Goal: Task Accomplishment & Management: Use online tool/utility

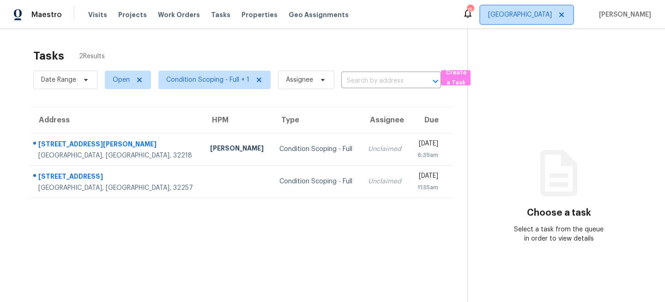
click at [531, 18] on span "[GEOGRAPHIC_DATA]" at bounding box center [526, 15] width 93 height 18
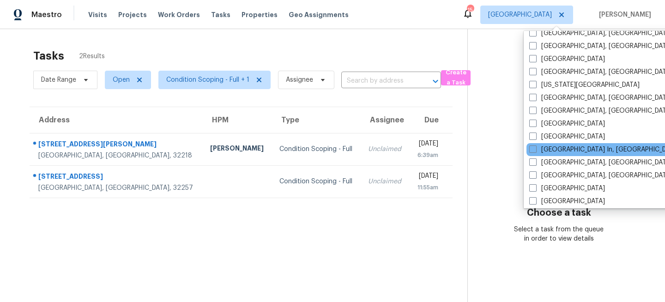
scroll to position [311, 0]
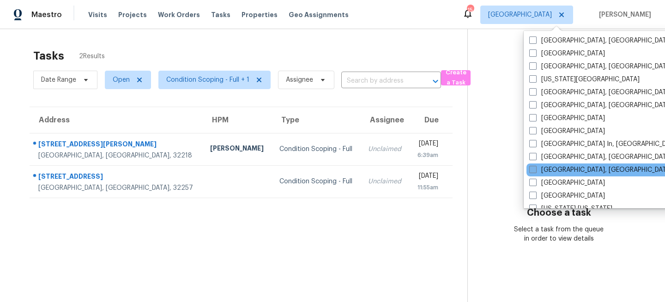
click at [541, 167] on label "[GEOGRAPHIC_DATA], [GEOGRAPHIC_DATA]" at bounding box center [600, 169] width 143 height 9
click at [535, 167] on input "[GEOGRAPHIC_DATA], [GEOGRAPHIC_DATA]" at bounding box center [532, 168] width 6 height 6
checkbox input "true"
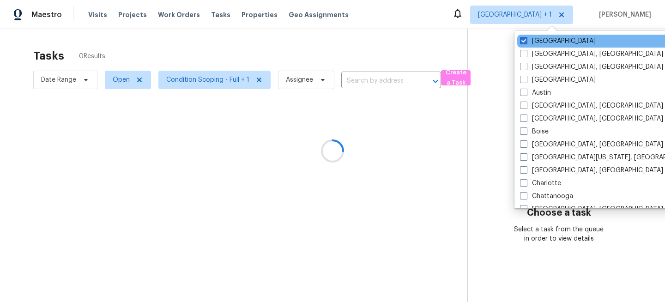
click at [547, 47] on div "Jacksonville" at bounding box center [610, 41] width 186 height 13
click at [544, 47] on div "Jacksonville" at bounding box center [610, 41] width 186 height 13
click at [544, 44] on label "Jacksonville" at bounding box center [558, 40] width 76 height 9
click at [526, 42] on input "Jacksonville" at bounding box center [523, 39] width 6 height 6
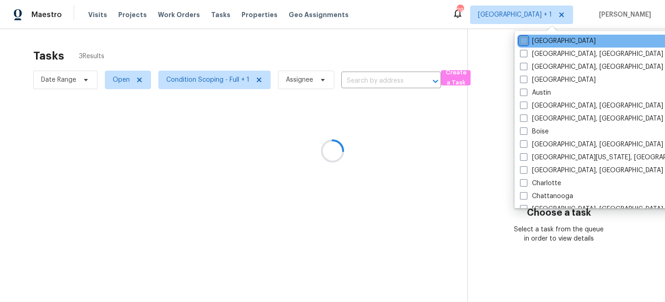
checkbox input "false"
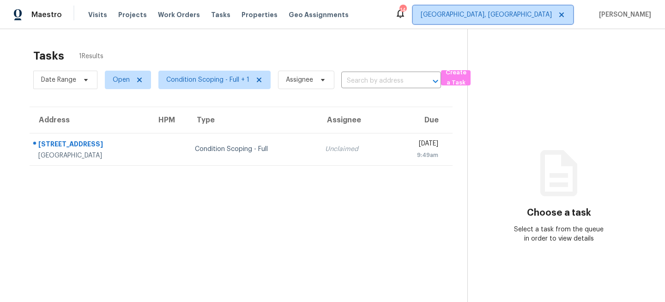
click at [552, 18] on span "Miami, FL" at bounding box center [486, 14] width 131 height 9
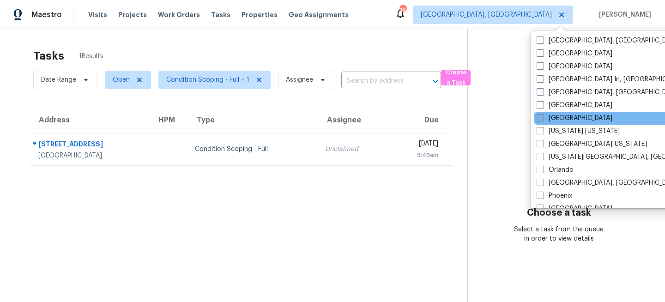
scroll to position [406, 0]
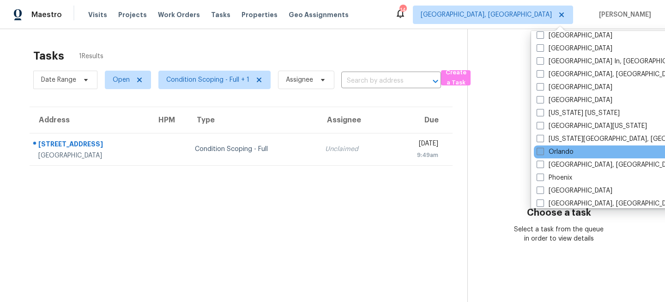
click at [541, 153] on span at bounding box center [540, 151] width 7 height 7
click at [541, 153] on input "Orlando" at bounding box center [540, 150] width 6 height 6
checkbox input "true"
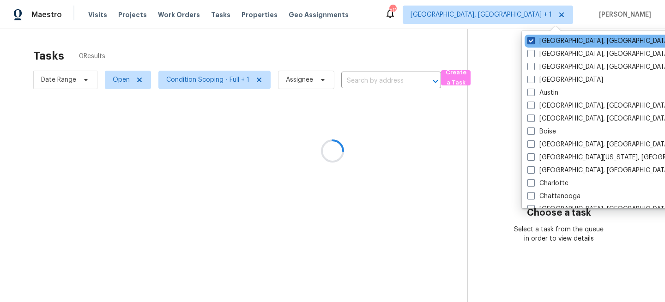
click at [544, 40] on label "Miami, FL" at bounding box center [598, 40] width 143 height 9
click at [533, 40] on input "Miami, FL" at bounding box center [530, 39] width 6 height 6
checkbox input "false"
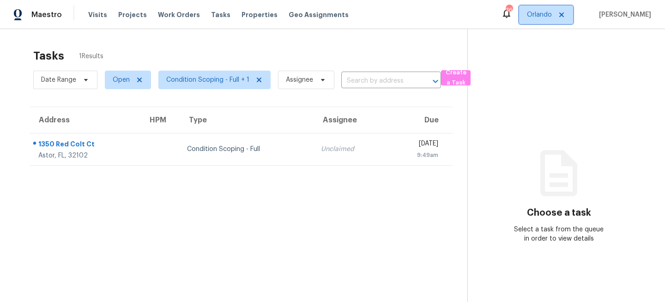
click at [552, 16] on span "Orlando" at bounding box center [539, 14] width 25 height 9
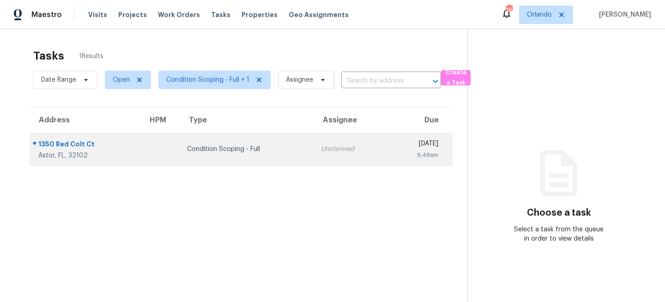
click at [206, 150] on div "Condition Scoping - Full" at bounding box center [246, 149] width 119 height 9
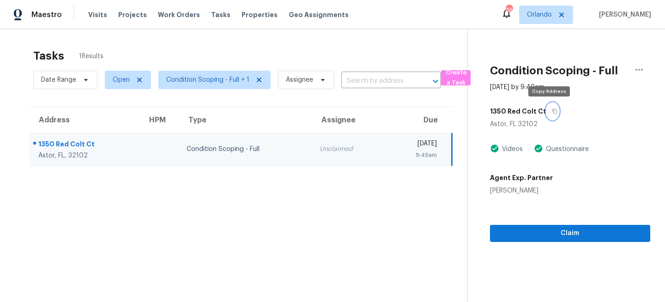
click at [554, 112] on button "button" at bounding box center [552, 111] width 12 height 17
click at [552, 18] on span "Orlando" at bounding box center [539, 14] width 25 height 9
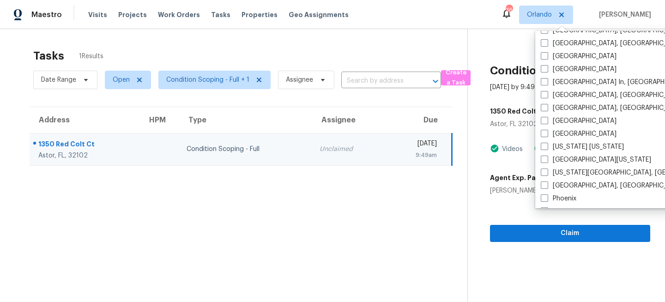
scroll to position [619, 0]
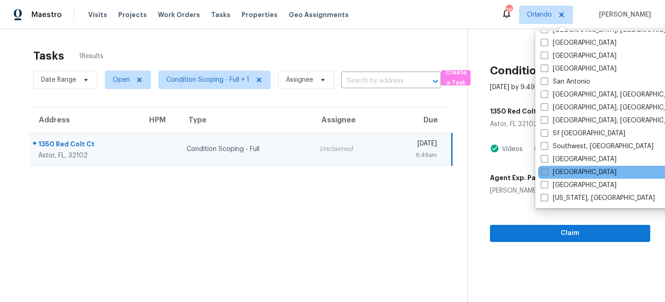
click at [553, 170] on label "[GEOGRAPHIC_DATA]" at bounding box center [579, 172] width 76 height 9
click at [547, 170] on input "[GEOGRAPHIC_DATA]" at bounding box center [544, 171] width 6 height 6
checkbox input "true"
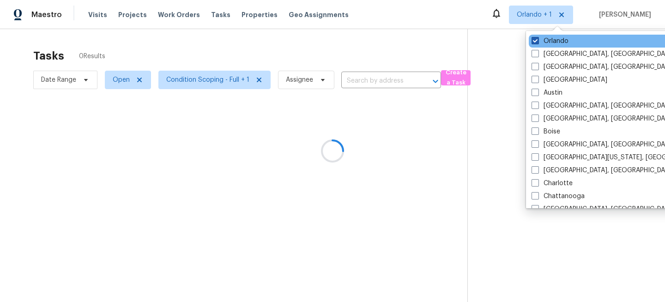
click at [553, 39] on label "Orlando" at bounding box center [550, 40] width 37 height 9
click at [538, 39] on input "Orlando" at bounding box center [535, 39] width 6 height 6
checkbox input "false"
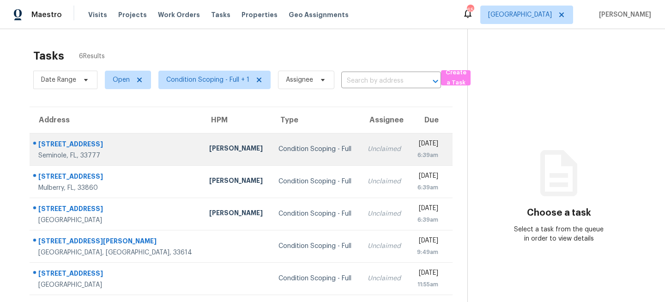
click at [284, 144] on td "Condition Scoping - Full" at bounding box center [315, 149] width 89 height 32
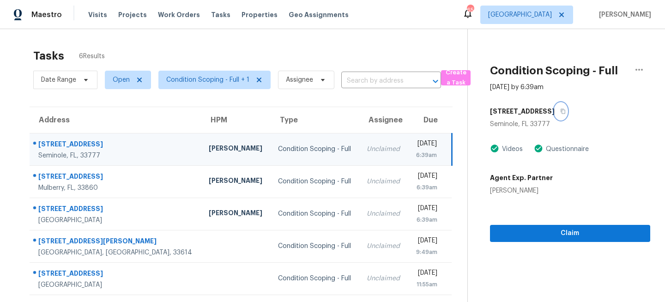
click at [562, 109] on icon "button" at bounding box center [563, 112] width 6 height 6
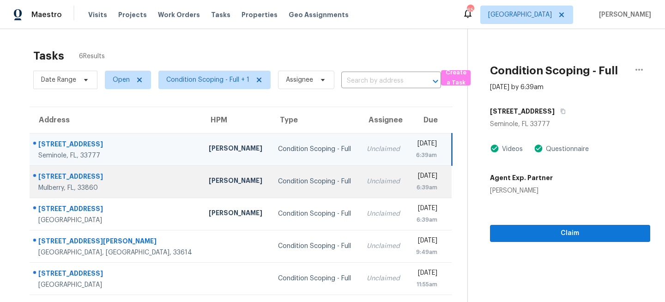
click at [279, 177] on div "Condition Scoping - Full" at bounding box center [315, 181] width 74 height 9
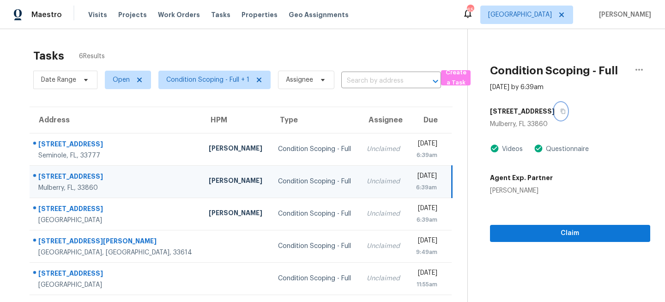
click at [560, 111] on icon "button" at bounding box center [563, 112] width 6 height 6
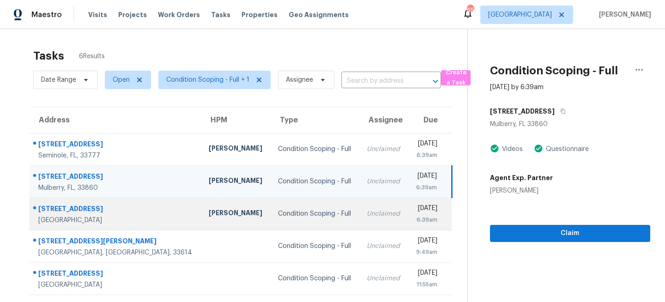
click at [304, 218] on td "Condition Scoping - Full" at bounding box center [315, 214] width 89 height 32
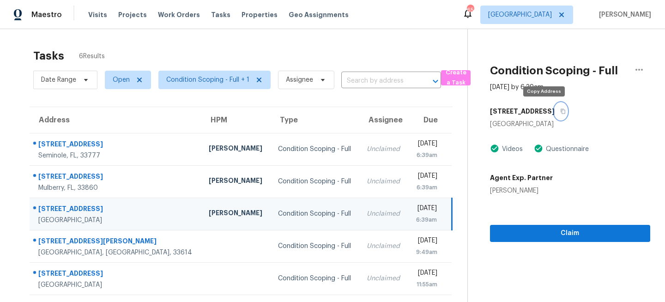
click at [555, 115] on button "button" at bounding box center [561, 111] width 12 height 17
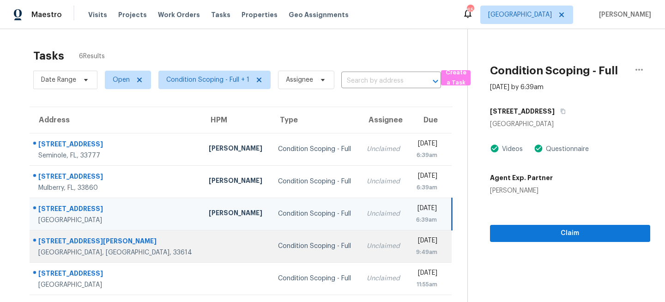
click at [279, 244] on div "Condition Scoping - Full" at bounding box center [315, 246] width 74 height 9
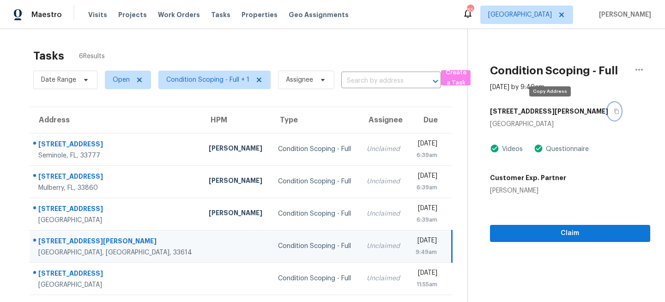
click at [608, 111] on button "button" at bounding box center [614, 111] width 12 height 17
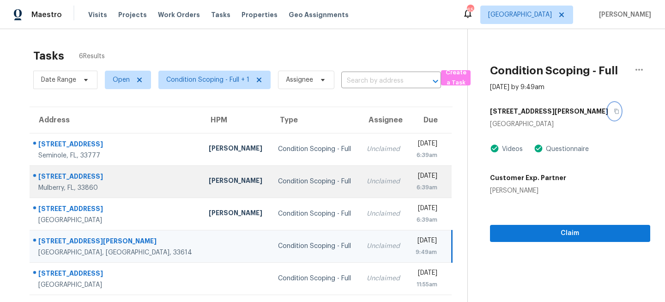
scroll to position [32, 0]
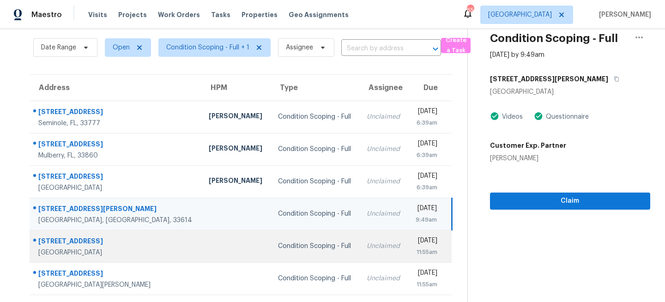
click at [278, 248] on div "Condition Scoping - Full" at bounding box center [315, 246] width 74 height 9
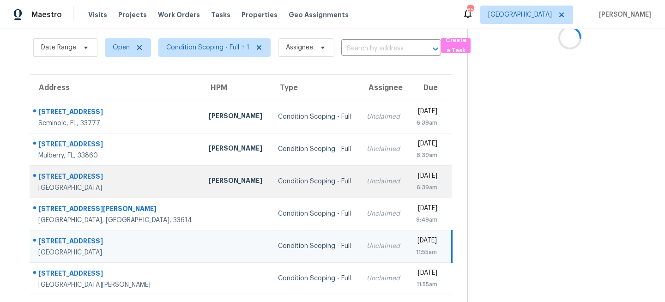
scroll to position [0, 0]
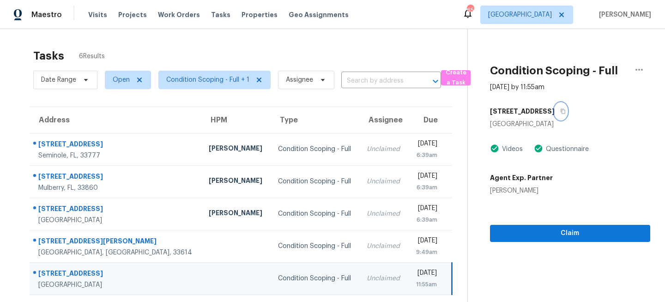
click at [560, 112] on icon "button" at bounding box center [563, 112] width 6 height 6
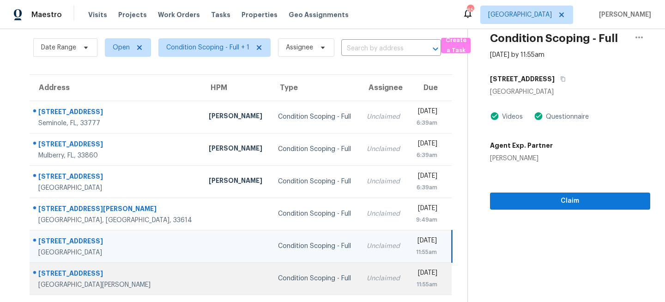
click at [298, 274] on div "Condition Scoping - Full" at bounding box center [315, 278] width 74 height 9
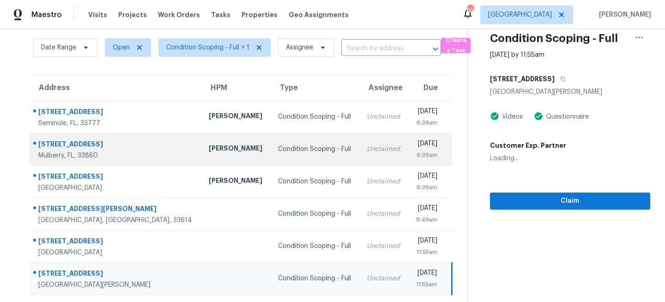
scroll to position [0, 0]
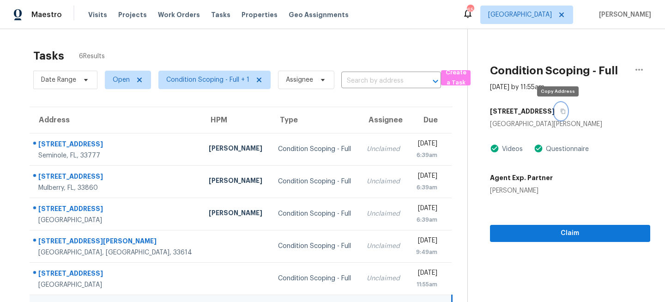
click at [560, 114] on icon "button" at bounding box center [563, 112] width 6 height 6
